Goal: Task Accomplishment & Management: Use online tool/utility

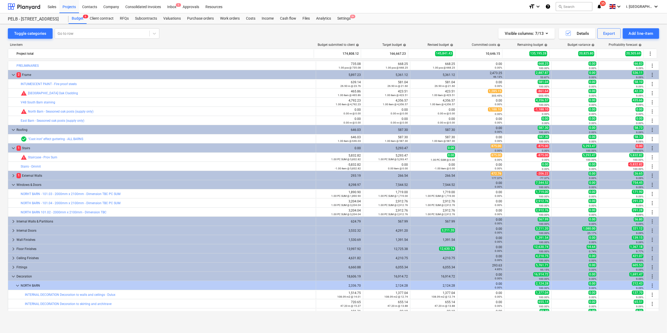
drag, startPoint x: 660, startPoint y: 116, endPoint x: 661, endPoint y: 129, distance: 12.6
click at [661, 129] on div "Toggle categories Go to row Visible columns : 7/13 Details Export Add line-item…" at bounding box center [333, 172] width 667 height 297
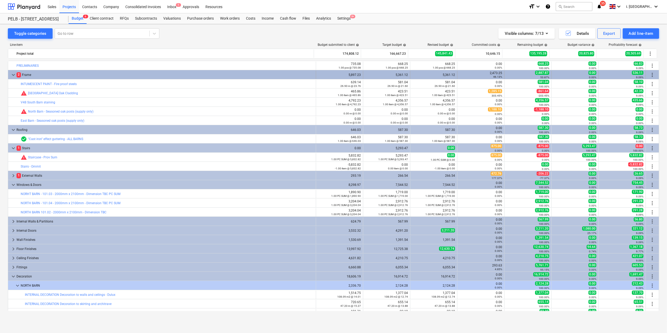
click at [13, 75] on span "keyboard_arrow_down" at bounding box center [13, 75] width 6 height 6
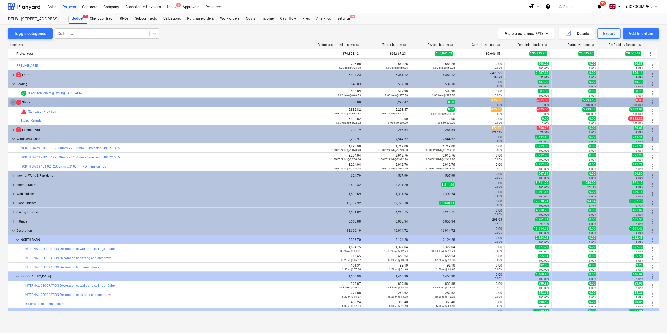
click at [13, 103] on span "keyboard_arrow_down" at bounding box center [13, 102] width 6 height 6
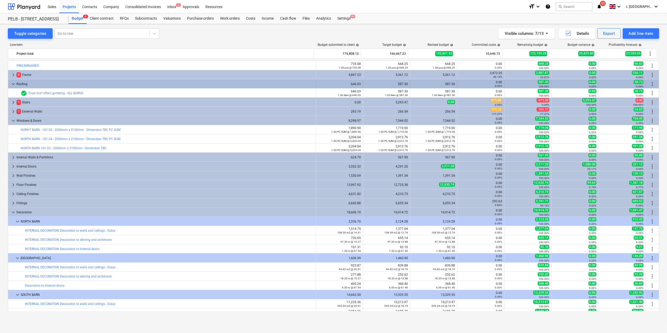
click at [13, 82] on span "keyboard_arrow_down" at bounding box center [13, 84] width 6 height 6
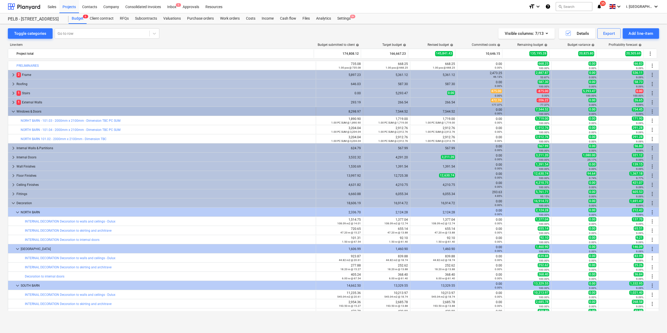
click at [12, 112] on span "keyboard_arrow_down" at bounding box center [13, 111] width 6 height 6
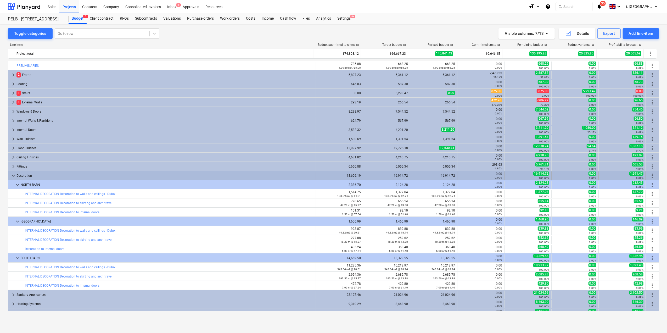
click at [13, 177] on span "keyboard_arrow_down" at bounding box center [13, 175] width 6 height 6
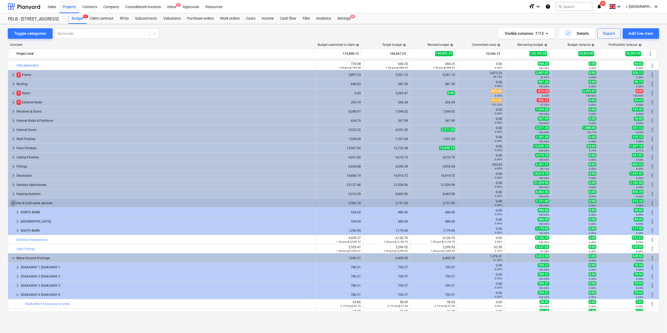
click at [13, 204] on span "keyboard_arrow_down" at bounding box center [13, 203] width 6 height 6
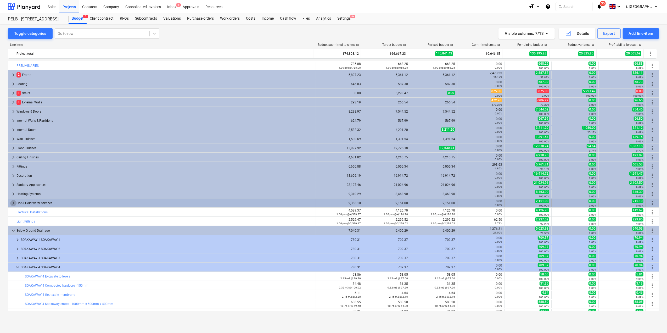
click at [13, 203] on span "keyboard_arrow_right" at bounding box center [13, 203] width 6 height 6
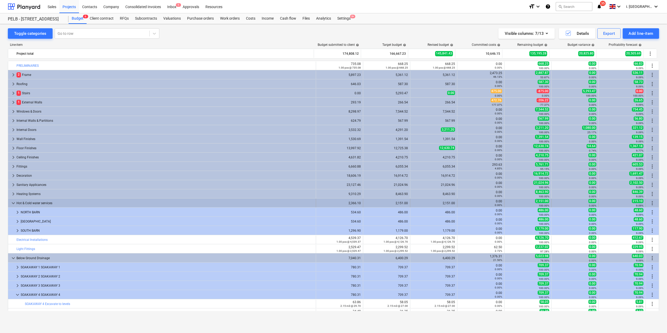
click at [12, 205] on span "keyboard_arrow_down" at bounding box center [13, 203] width 6 height 6
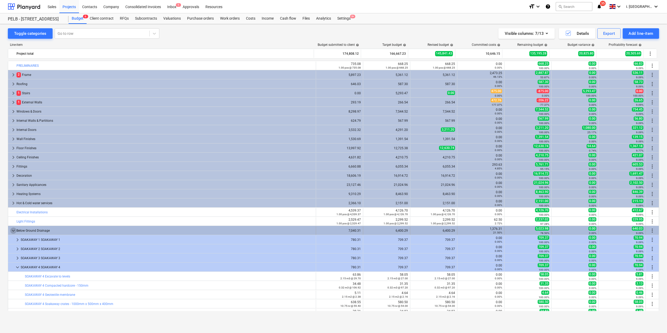
click at [13, 230] on span "keyboard_arrow_down" at bounding box center [13, 230] width 6 height 6
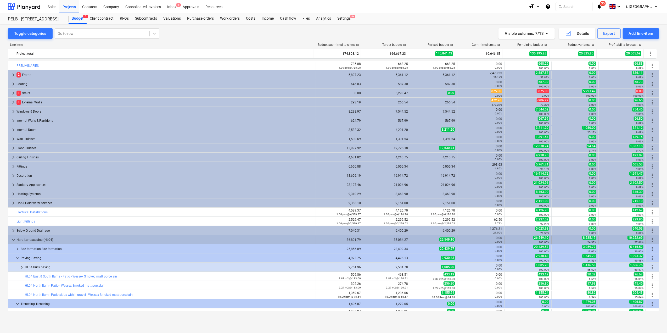
click at [13, 241] on span "keyboard_arrow_down" at bounding box center [13, 239] width 6 height 6
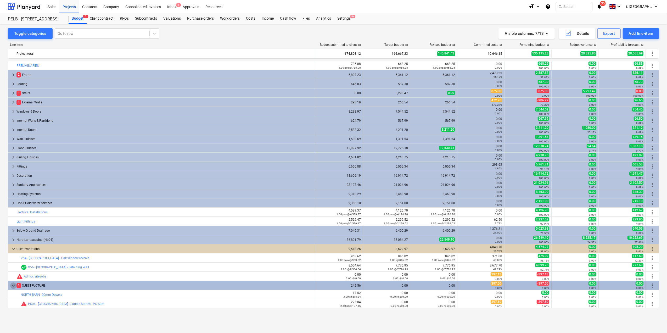
click at [11, 284] on span "keyboard_arrow_down" at bounding box center [13, 285] width 6 height 6
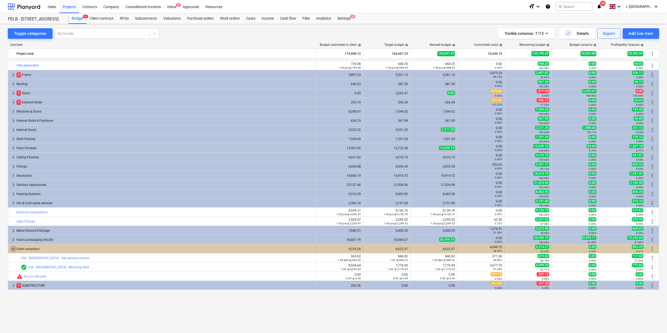
click at [14, 249] on span "keyboard_arrow_down" at bounding box center [13, 249] width 6 height 6
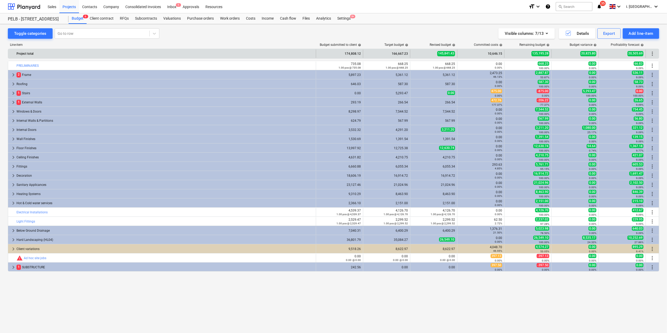
click at [654, 54] on span "more_vert" at bounding box center [652, 53] width 6 height 6
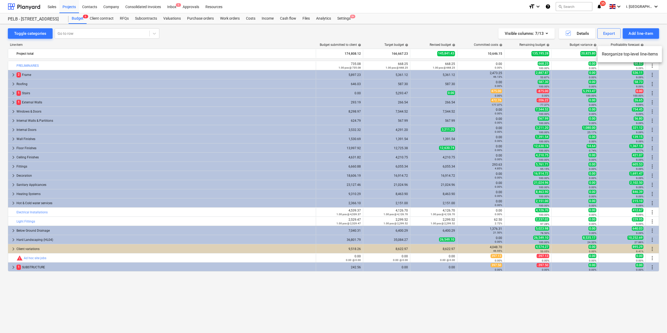
click at [638, 54] on li "Reorganize top-level line-items" at bounding box center [629, 54] width 64 height 12
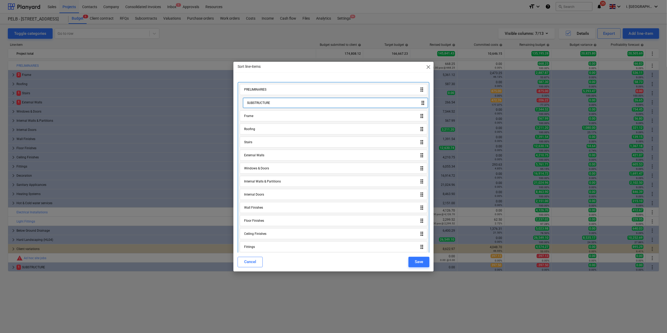
drag, startPoint x: 296, startPoint y: 241, endPoint x: 298, endPoint y: 99, distance: 141.2
click at [298, 99] on div "PRELIMINARIES drag_indicator Frame drag_indicator Roofing drag_indicator Stairs…" at bounding box center [333, 234] width 192 height 305
click at [421, 261] on div "Save" at bounding box center [418, 261] width 8 height 7
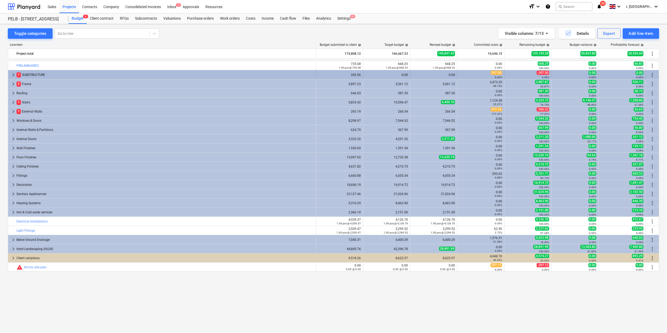
click at [13, 75] on span "keyboard_arrow_right" at bounding box center [13, 75] width 6 height 6
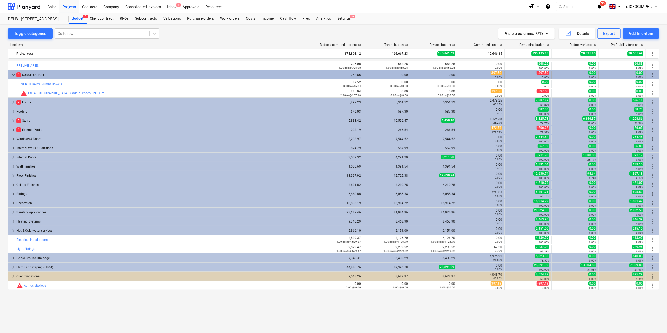
click at [9, 76] on div "keyboard_arrow_down 1 SUBSTRUCTURE" at bounding box center [162, 75] width 308 height 8
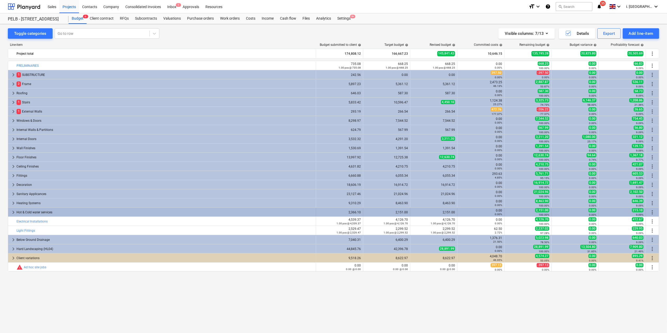
click at [13, 212] on span "keyboard_arrow_right" at bounding box center [13, 212] width 6 height 6
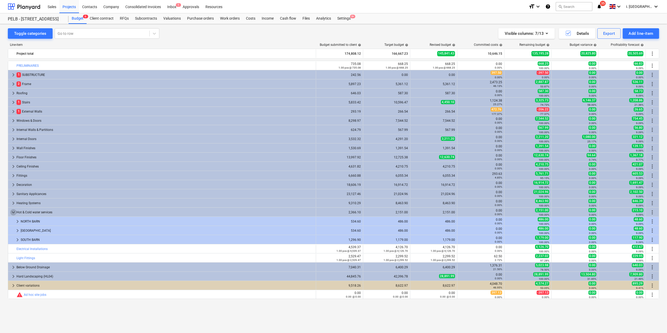
click at [13, 212] on span "keyboard_arrow_down" at bounding box center [13, 212] width 6 height 6
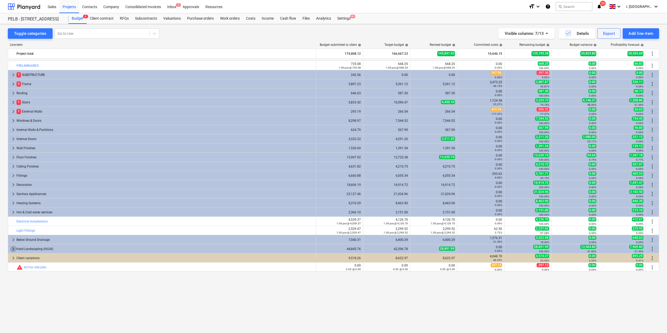
click at [15, 249] on span "keyboard_arrow_right" at bounding box center [13, 249] width 6 height 6
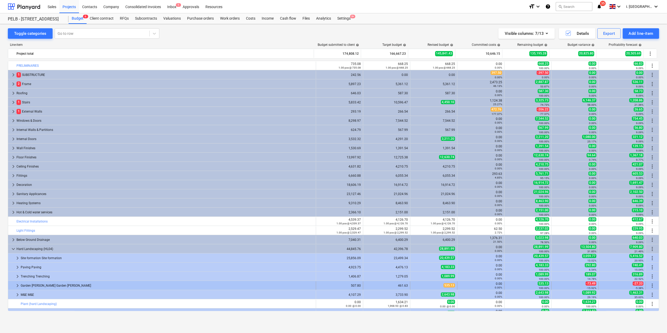
click at [15, 285] on span "keyboard_arrow_right" at bounding box center [17, 285] width 6 height 6
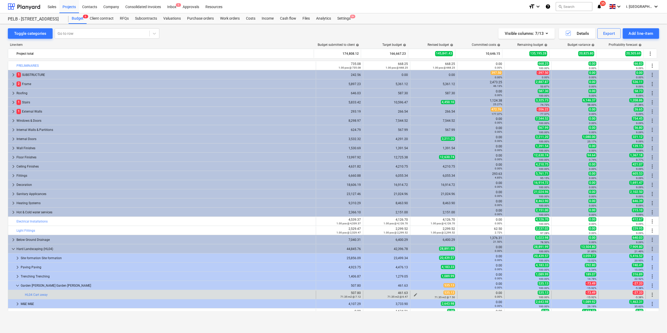
click at [412, 296] on div "71.35 m2 @ 7.50" at bounding box center [433, 297] width 43 height 4
click at [413, 294] on span "edit" at bounding box center [415, 294] width 4 height 4
type textarea "x"
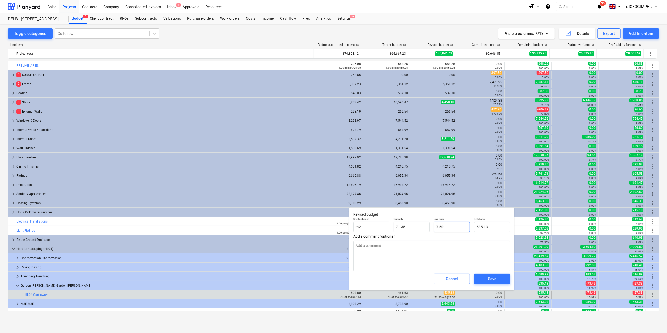
type input "7.5"
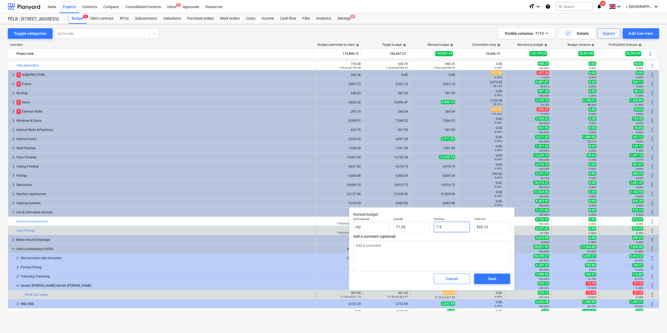
drag, startPoint x: 452, startPoint y: 226, endPoint x: 373, endPoint y: 216, distance: 80.0
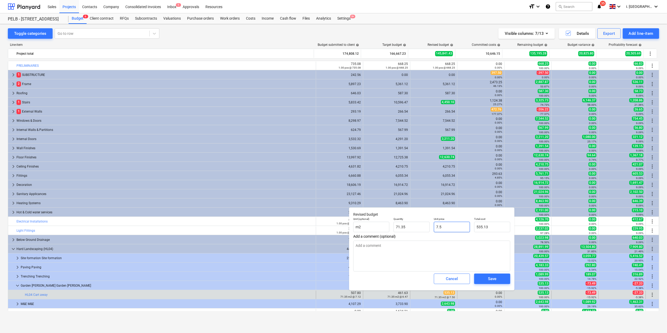
click at [313, 227] on body "Sales Projects Contacts Company Consolidated Invoices Inbox 1 Approvals Resourc…" at bounding box center [333, 166] width 667 height 333
drag, startPoint x: 440, startPoint y: 226, endPoint x: 367, endPoint y: 215, distance: 74.0
click at [387, 218] on div "Unit (optional) m2 Quantity 71.35 Unit price 7.5 Total cost 535.13" at bounding box center [431, 224] width 161 height 19
type textarea "x"
type input "0"
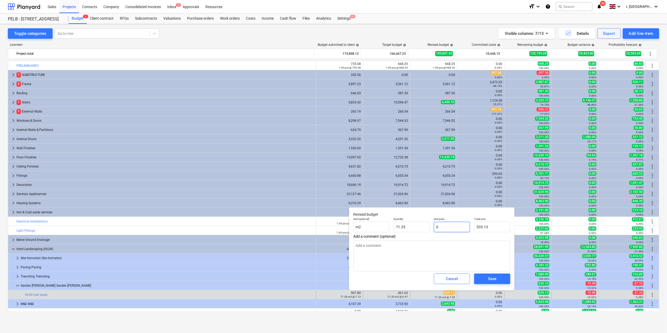
type input "0.00"
type input "0"
type textarea "x"
type input "0.00"
click at [498, 276] on span "Save" at bounding box center [492, 278] width 24 height 7
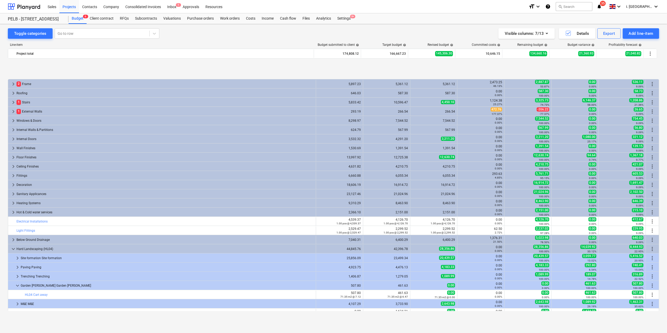
scroll to position [34, 0]
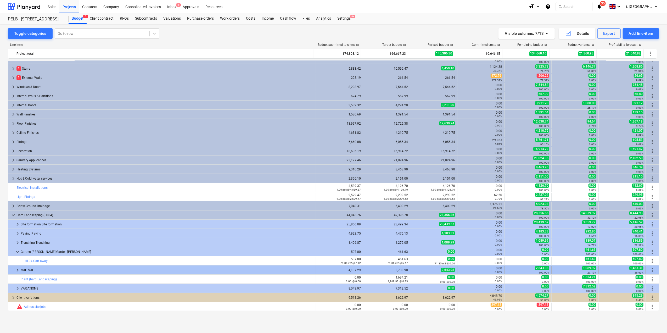
click at [18, 270] on span "keyboard_arrow_right" at bounding box center [17, 270] width 6 height 6
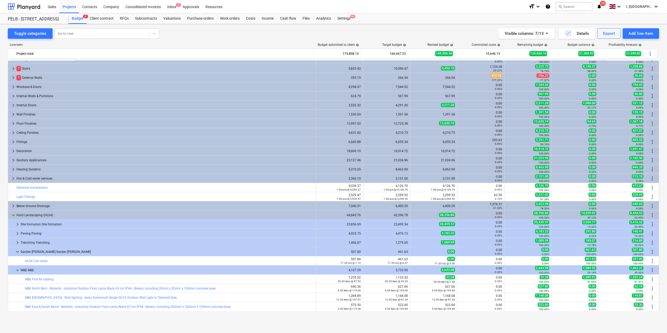
drag, startPoint x: 659, startPoint y: 140, endPoint x: 659, endPoint y: 162, distance: 22.5
click at [659, 162] on div "Toggle categories Go to row Visible columns : 7/13 Details Export Add line-item…" at bounding box center [333, 172] width 667 height 297
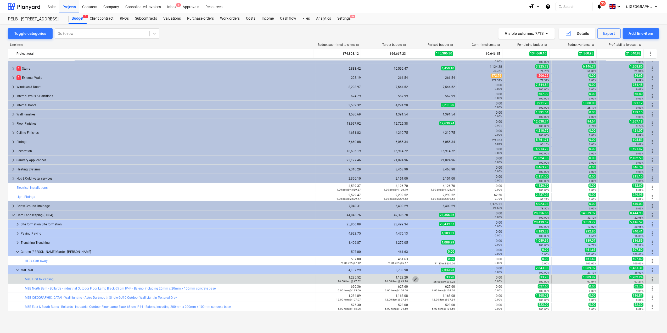
click at [416, 278] on button "edit" at bounding box center [415, 279] width 6 height 6
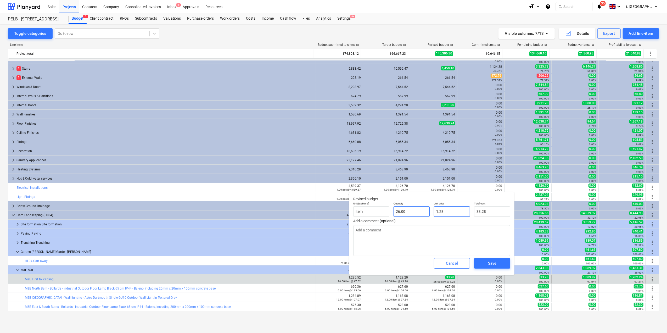
drag, startPoint x: 448, startPoint y: 212, endPoint x: 400, endPoint y: 208, distance: 48.0
click at [400, 208] on div "Unit (optional) item Quantity 26.00 Unit price 1.28 Total cost 33.28" at bounding box center [431, 209] width 161 height 19
type textarea "x"
type input "0"
type input "0.00"
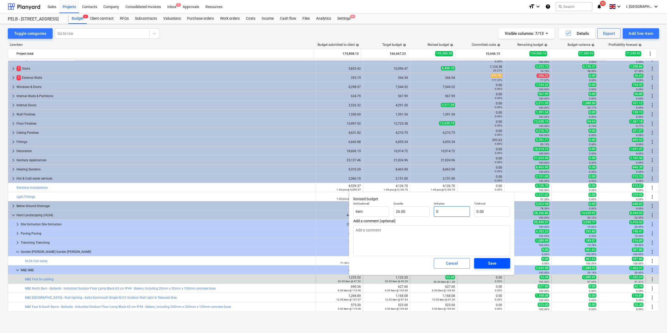
type input "0"
type textarea "x"
type input "0.00"
click at [500, 264] on span "Save" at bounding box center [492, 263] width 24 height 7
type textarea "x"
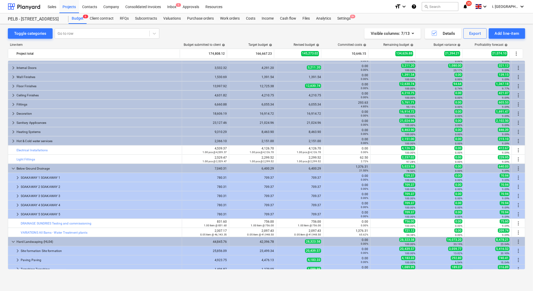
scroll to position [69, 0]
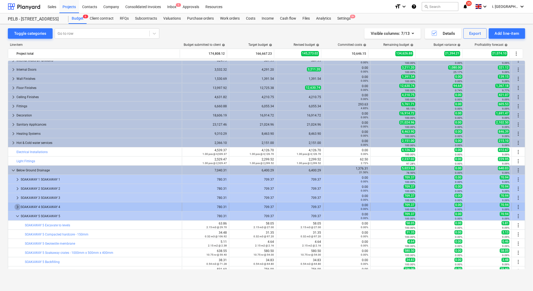
click at [16, 208] on span "keyboard_arrow_right" at bounding box center [17, 207] width 6 height 6
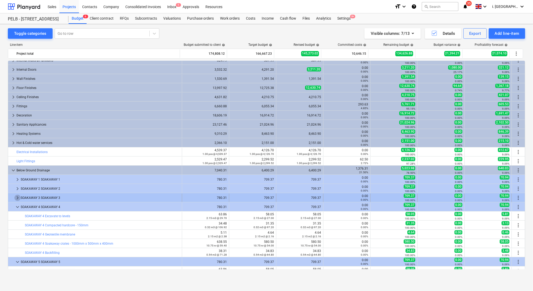
click at [17, 200] on span "keyboard_arrow_right" at bounding box center [17, 198] width 6 height 6
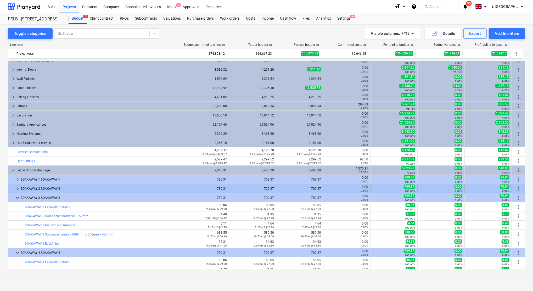
click at [15, 191] on span "keyboard_arrow_right" at bounding box center [17, 188] width 6 height 6
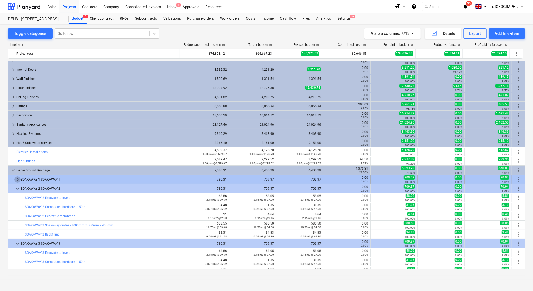
click at [17, 177] on span "keyboard_arrow_right" at bounding box center [17, 179] width 6 height 6
